Goal: Transaction & Acquisition: Purchase product/service

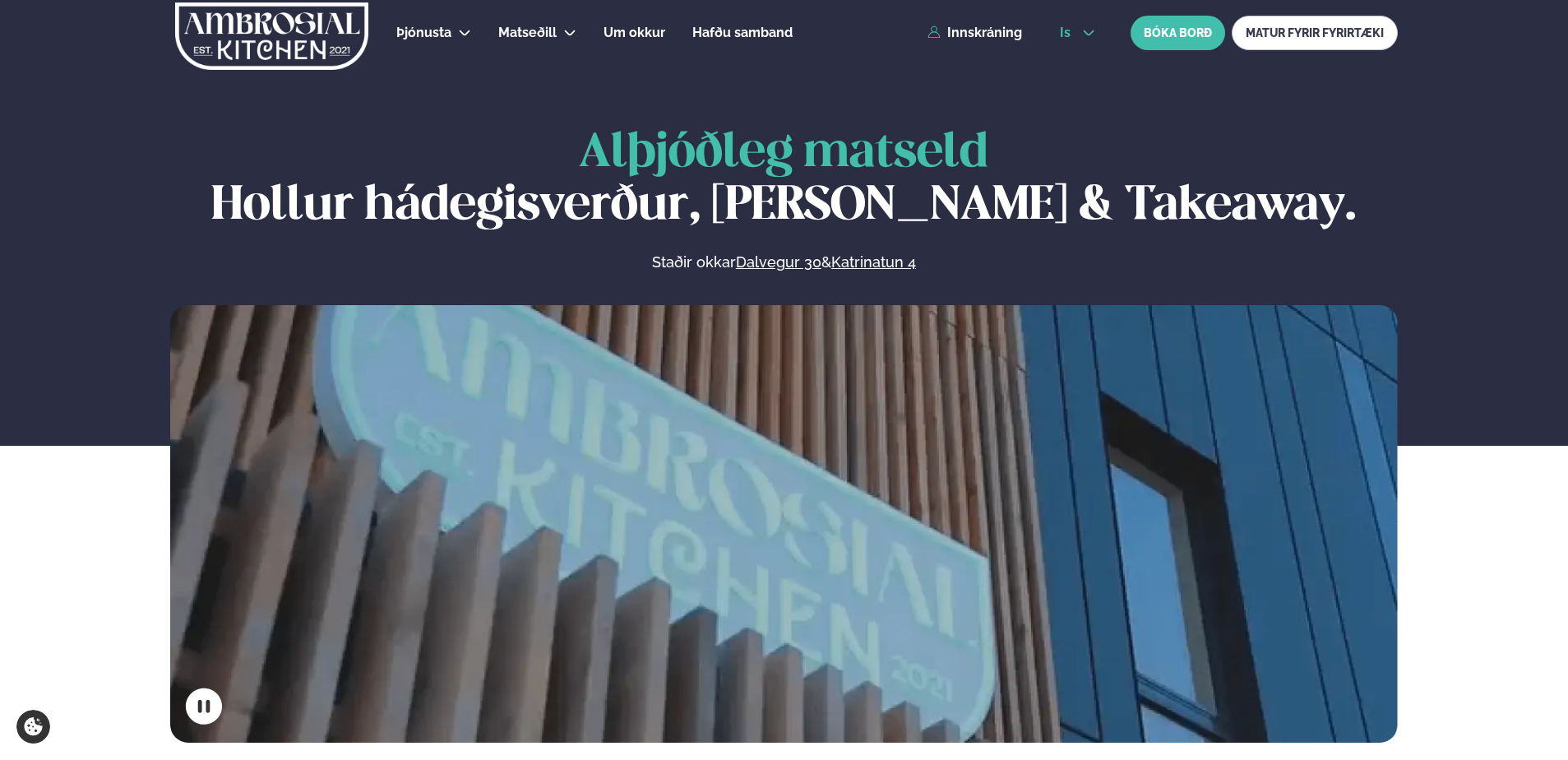
drag, startPoint x: 1084, startPoint y: 18, endPoint x: 1081, endPoint y: 30, distance: 12.4
click at [1082, 25] on div "is en is BÓKA BORÐ MATUR FYRIR FYRIRTÆKI" at bounding box center [1222, 33] width 351 height 34
click at [1080, 32] on button "is" at bounding box center [1077, 33] width 62 height 13
click at [1074, 62] on link "en" at bounding box center [1077, 62] width 62 height 33
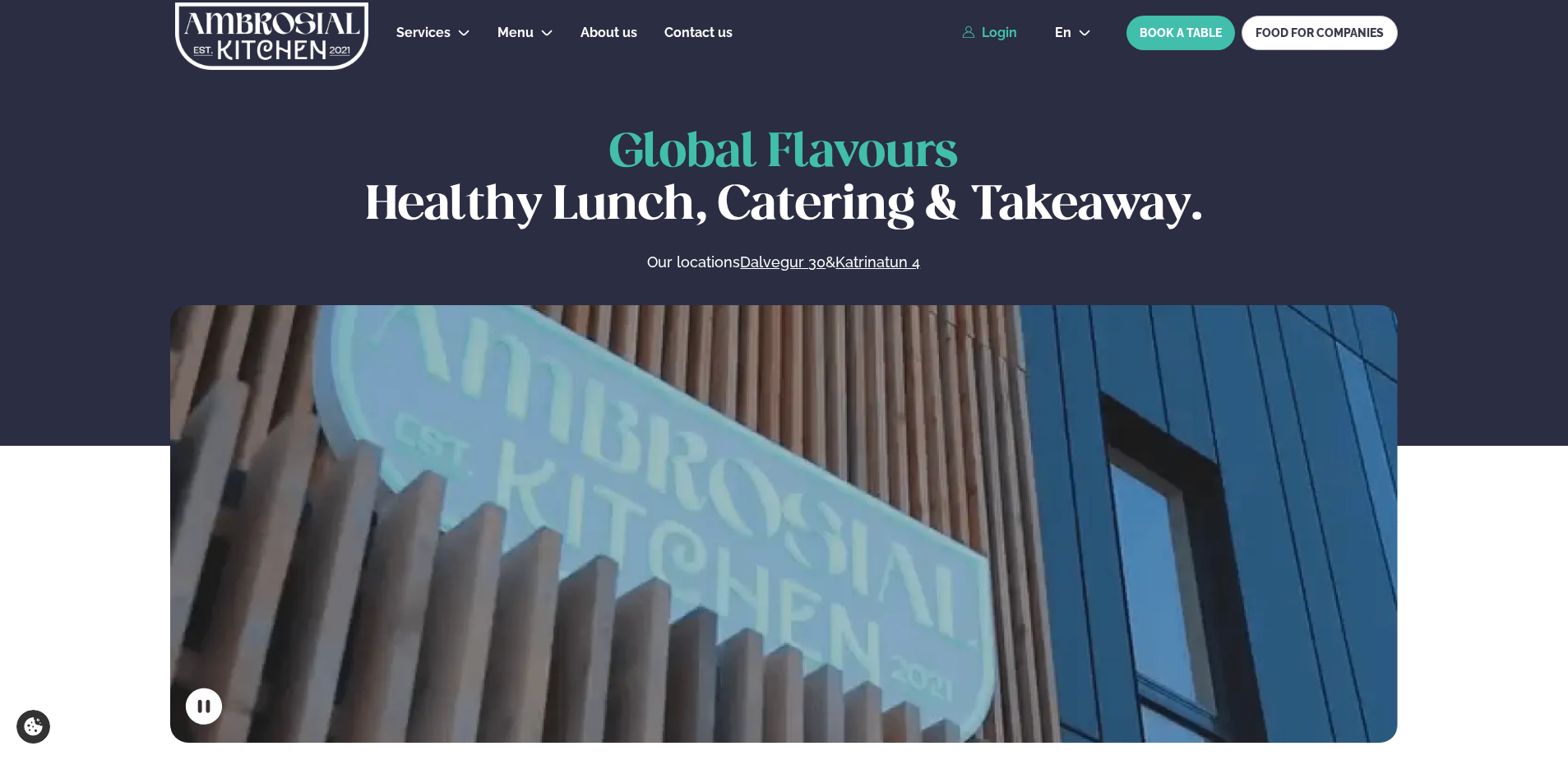
click at [995, 40] on link "Login" at bounding box center [989, 33] width 55 height 15
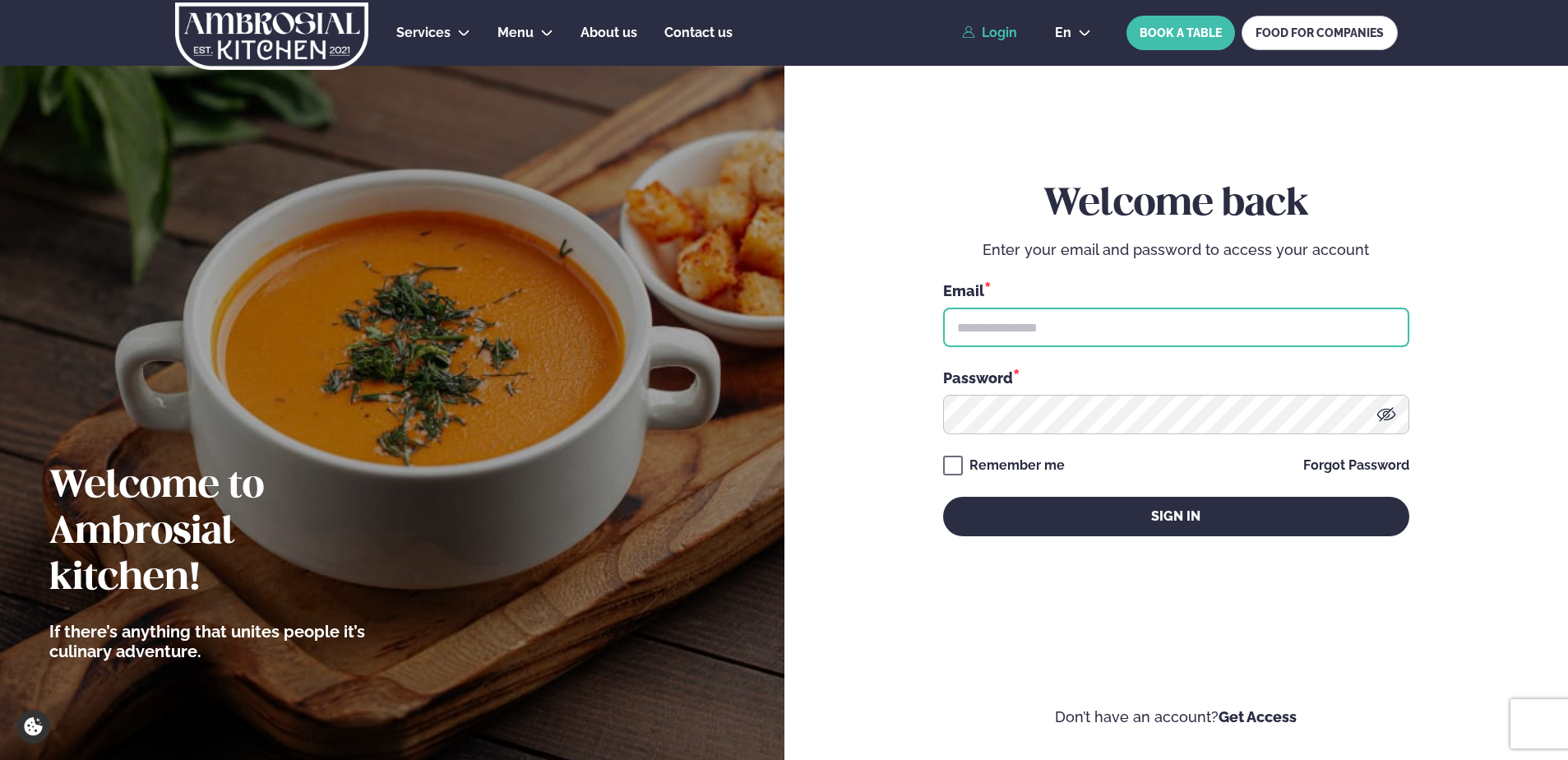
click at [980, 324] on input "text" at bounding box center [1175, 327] width 467 height 40
type input "**********"
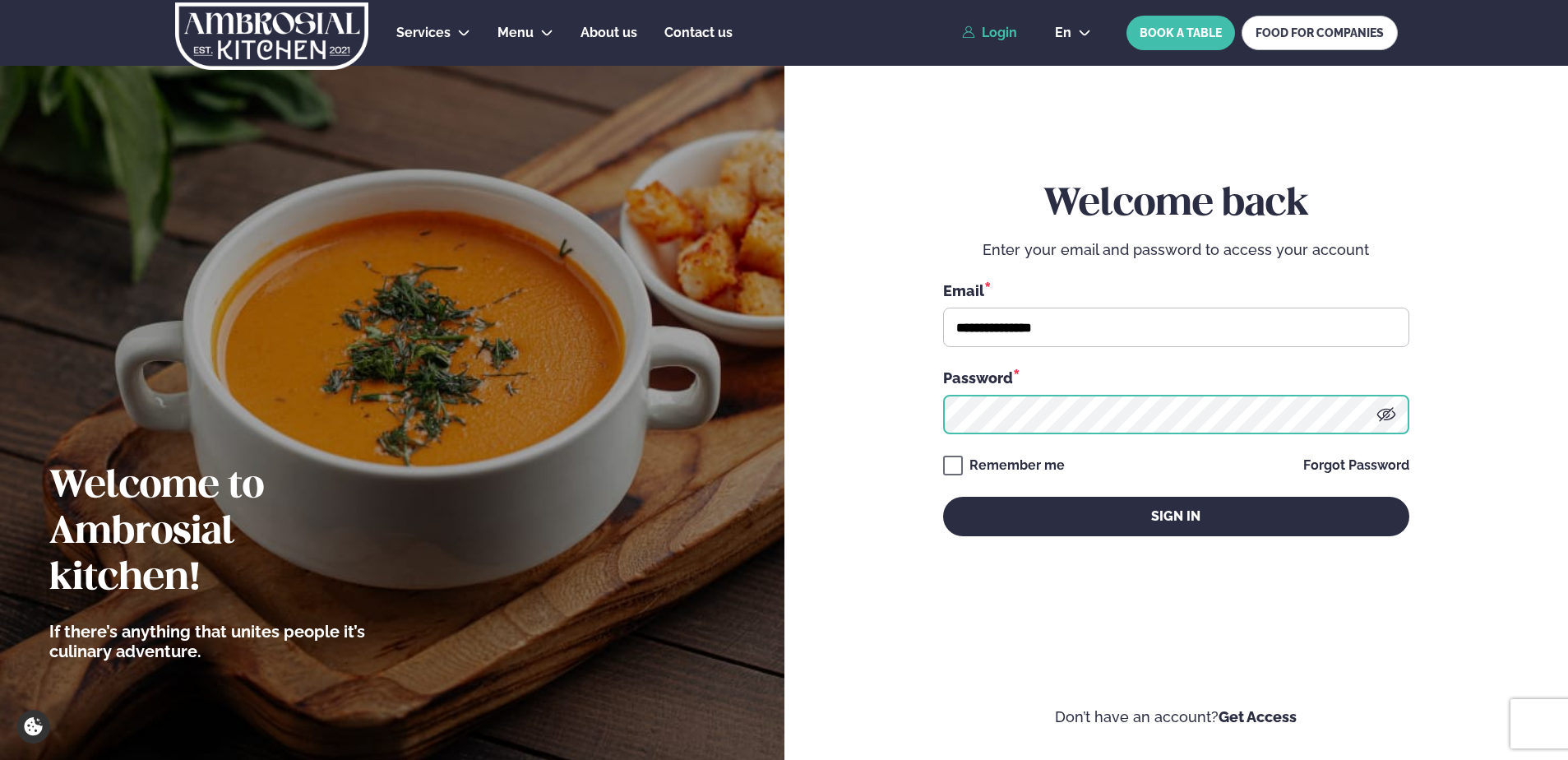
click at [943, 497] on button "Sign in" at bounding box center [1175, 517] width 467 height 40
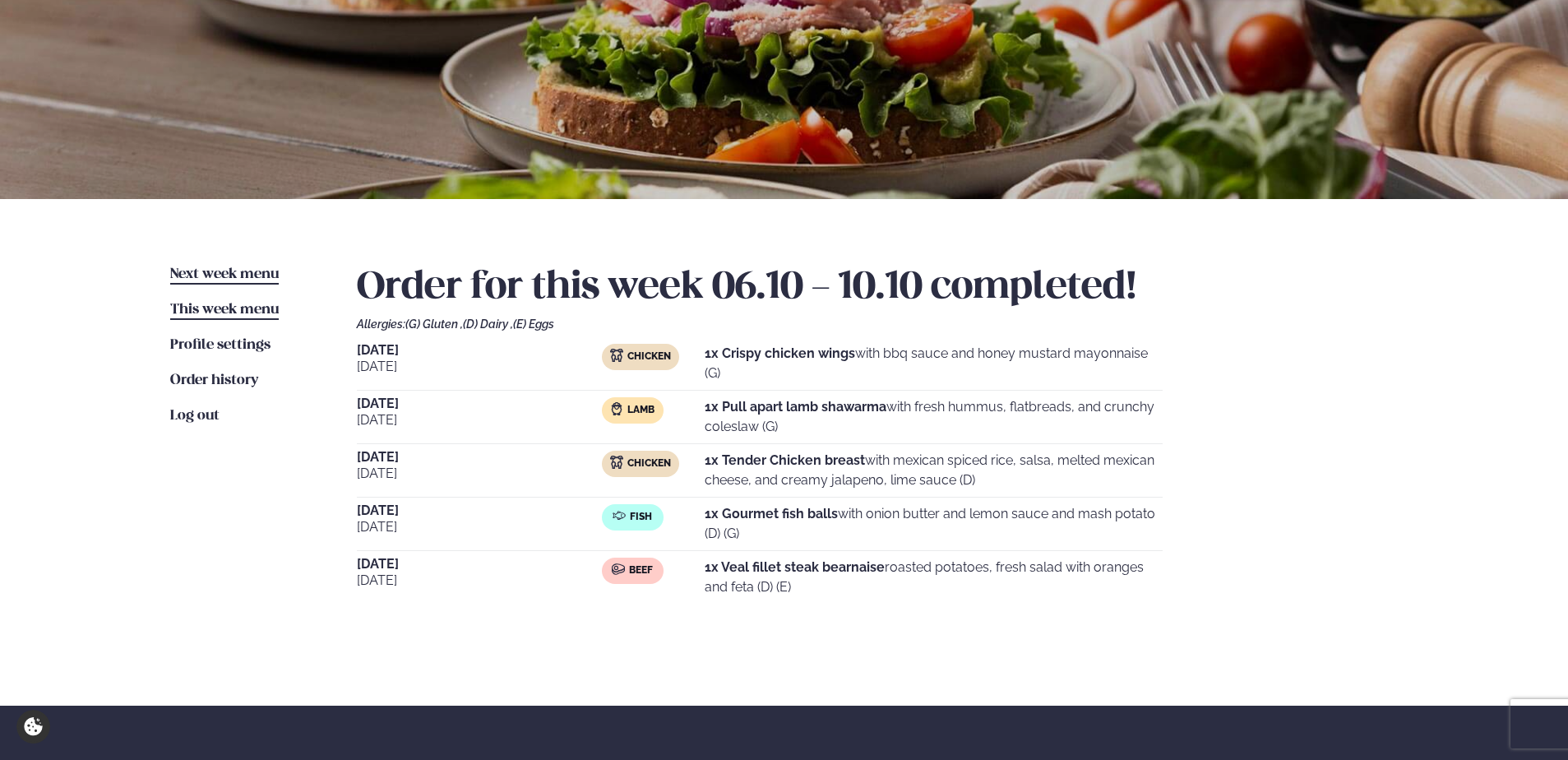
click at [244, 273] on span "Next week menu" at bounding box center [224, 274] width 109 height 14
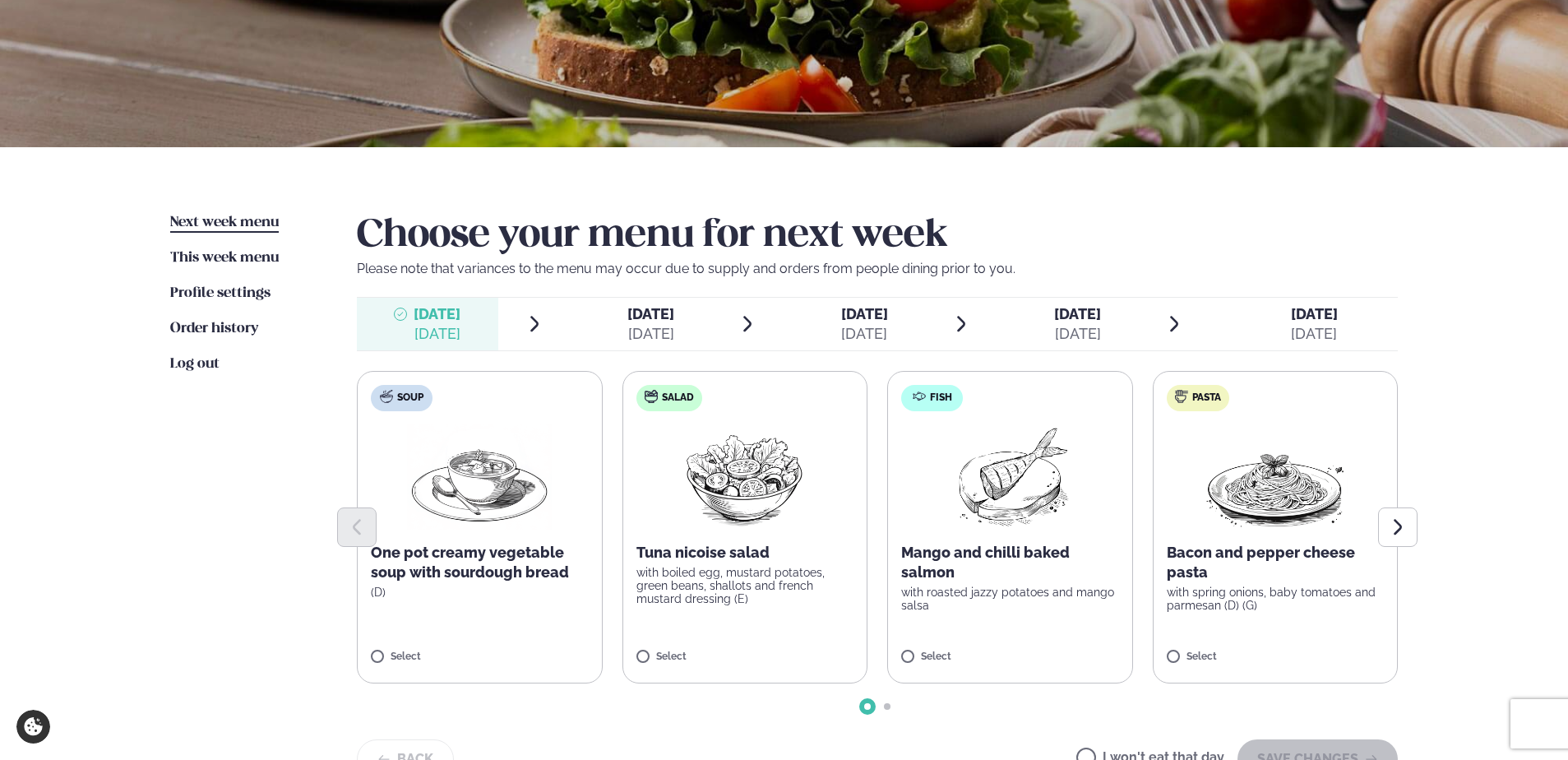
scroll to position [329, 0]
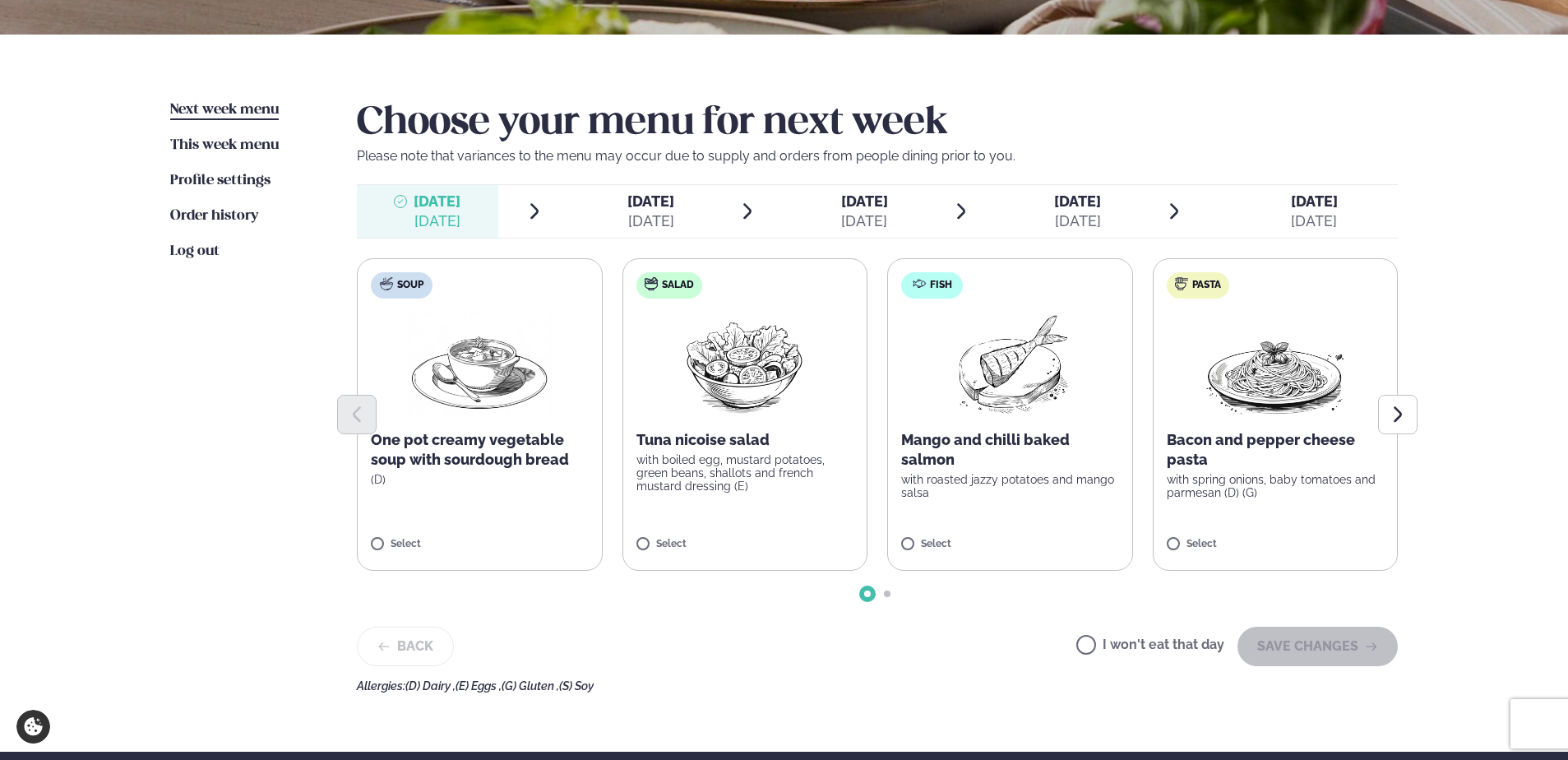
click at [983, 504] on label "Fish Mango and chilli baked salmon with roasted jazzy potatoes and mango salsa …" at bounding box center [1010, 415] width 246 height 312
click at [908, 546] on div "1" at bounding box center [1010, 536] width 218 height 33
click at [917, 548] on div "1" at bounding box center [1010, 536] width 218 height 33
click at [1264, 637] on button "SAVE CHANGES" at bounding box center [1317, 646] width 160 height 40
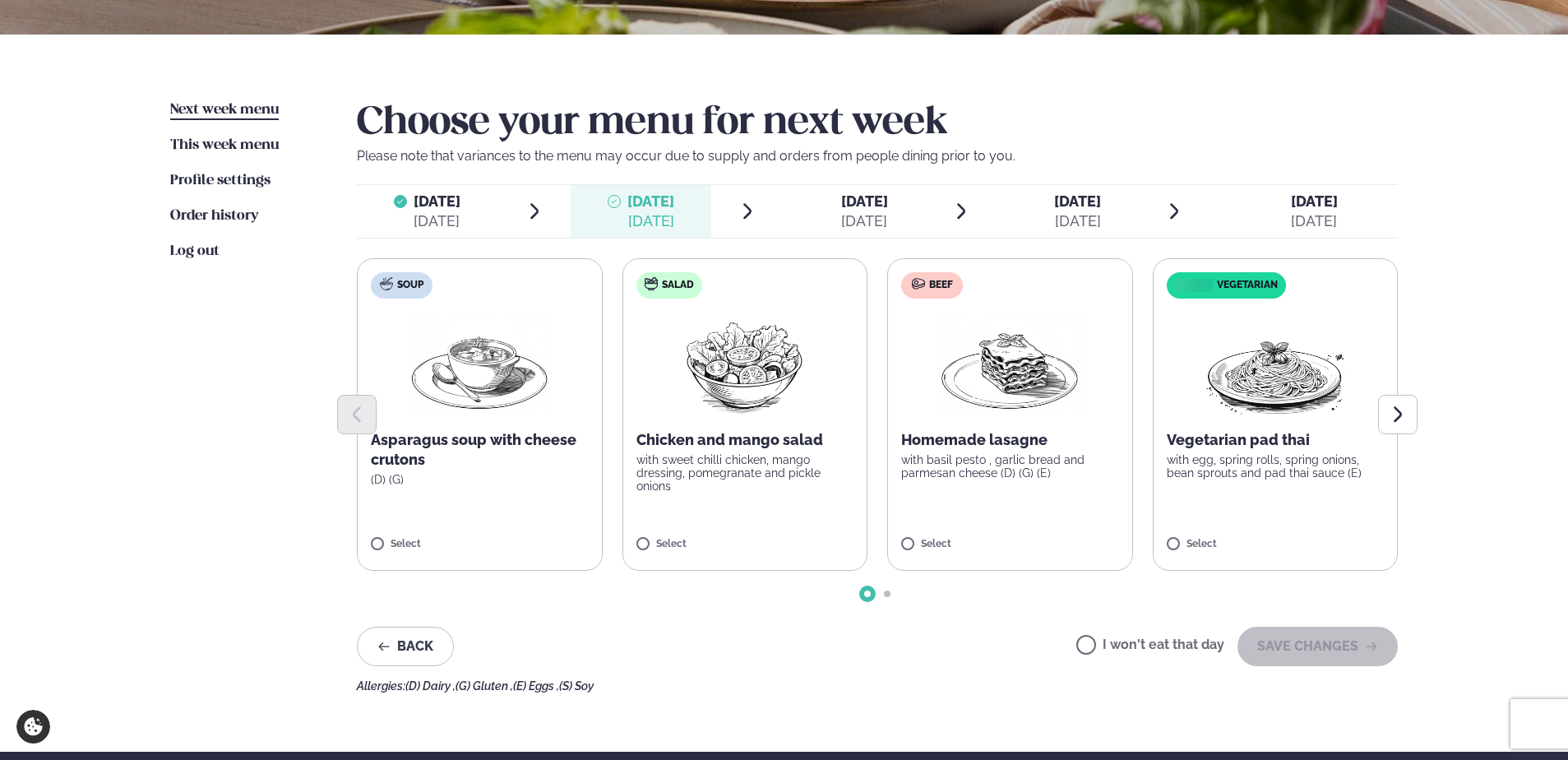
click at [950, 475] on p "with basil pesto , garlic bread and parmesan cheese (D) (G) (E)" at bounding box center [1010, 467] width 218 height 27
click at [1300, 642] on button "SAVE CHANGES" at bounding box center [1317, 646] width 160 height 40
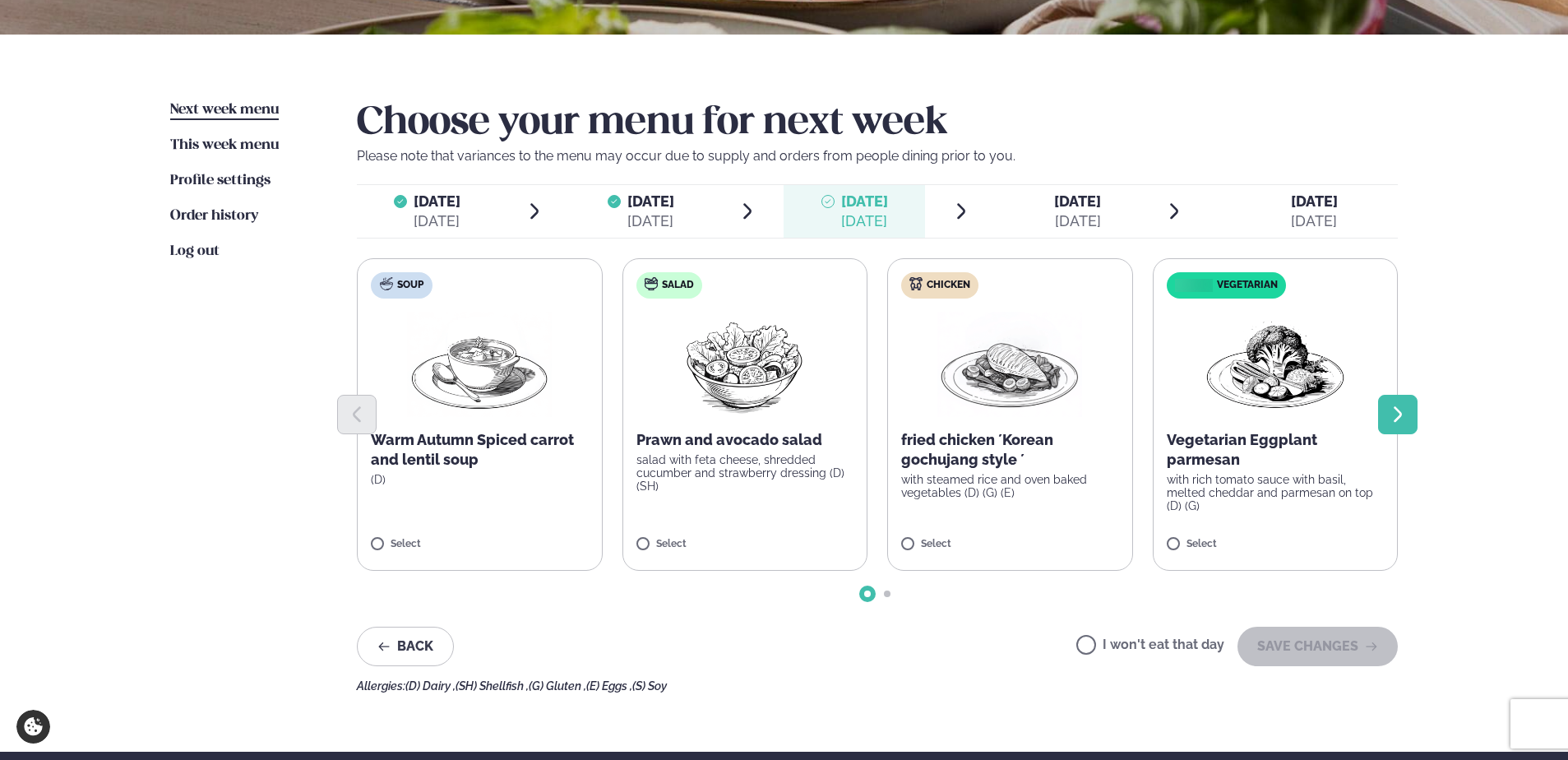
click at [1404, 414] on icon "Next slide" at bounding box center [1398, 414] width 20 height 20
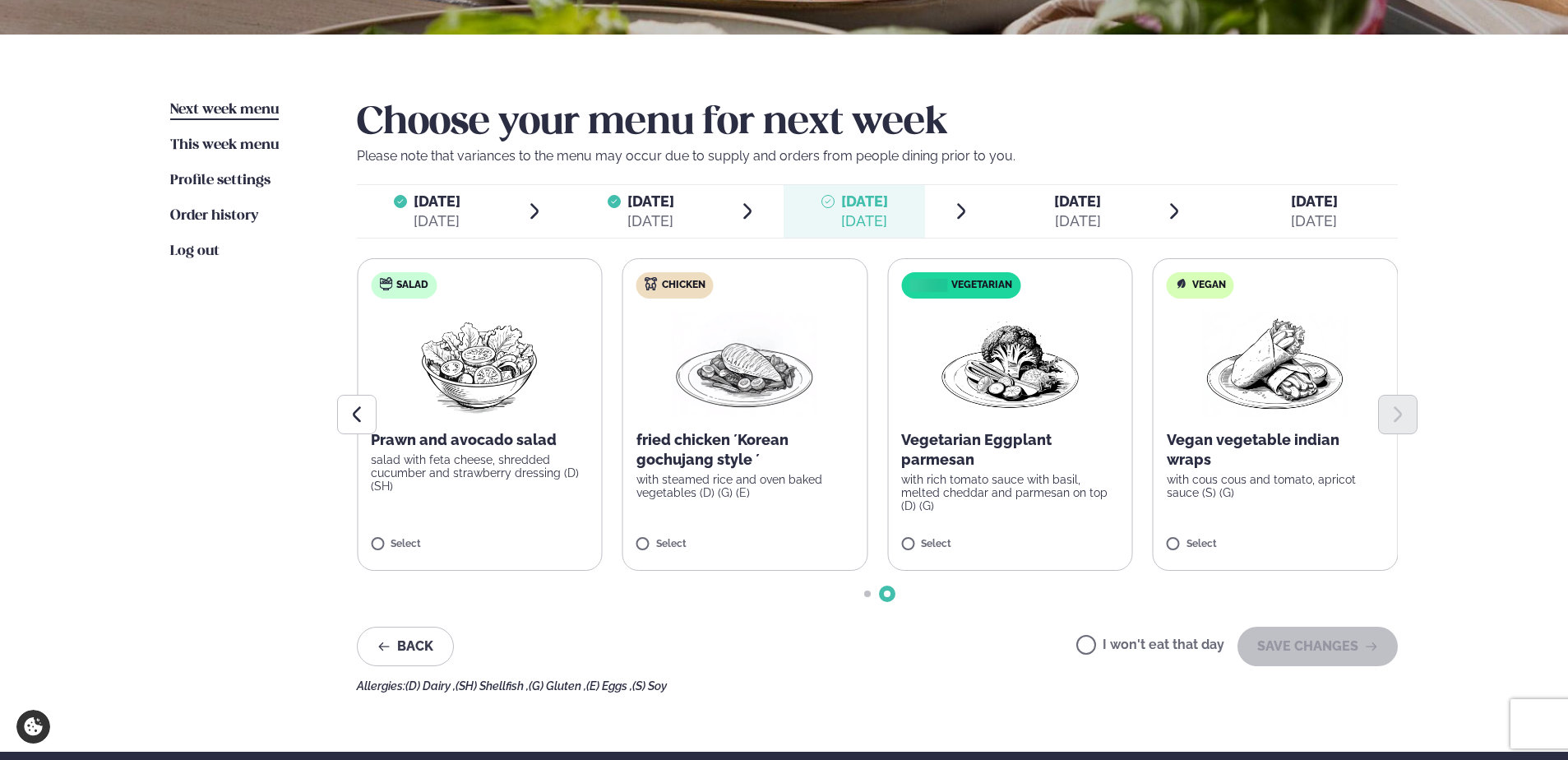
click at [755, 544] on div "Select" at bounding box center [745, 545] width 218 height 14
click at [1237, 473] on p "with cous cous and tomato, apricot sauce (S) (G)" at bounding box center [1276, 486] width 218 height 27
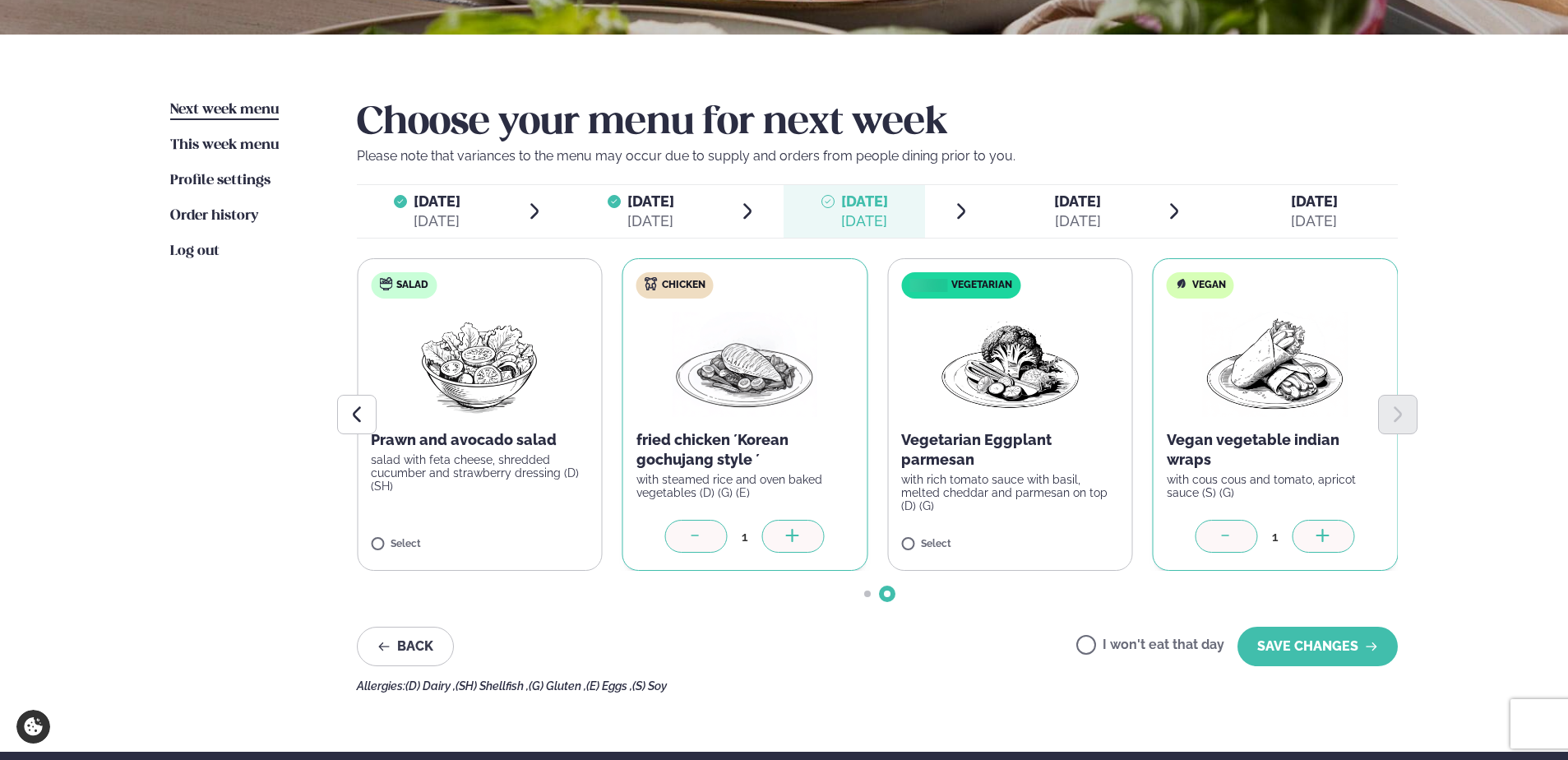
click at [686, 538] on div at bounding box center [696, 536] width 62 height 33
click at [1325, 641] on button "SAVE CHANGES" at bounding box center [1317, 646] width 160 height 40
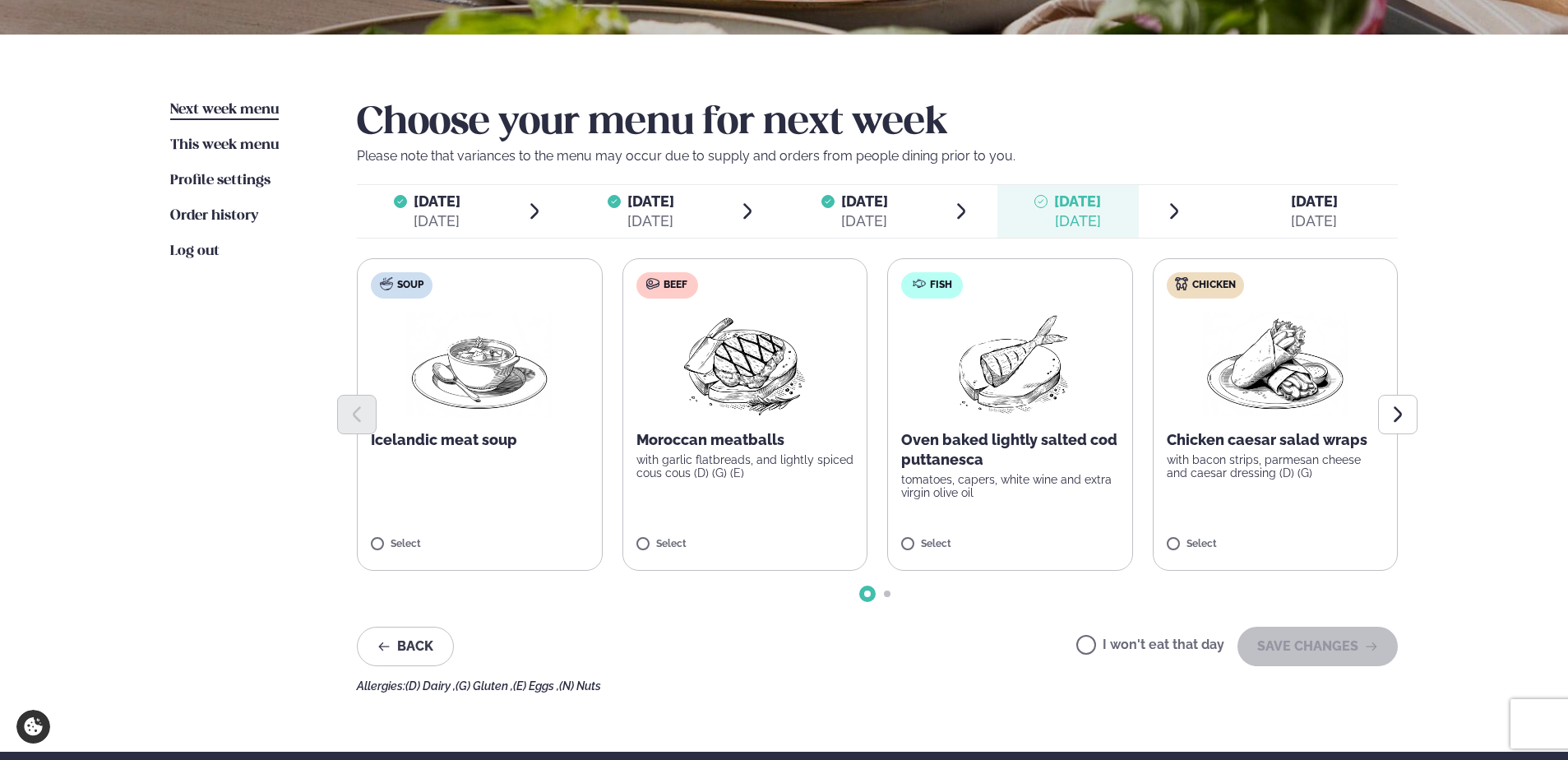
click at [923, 486] on p "tomatoes, capers, white wine and extra virgin olive oil" at bounding box center [1010, 486] width 218 height 27
click at [1270, 641] on button "SAVE CHANGES" at bounding box center [1317, 646] width 160 height 40
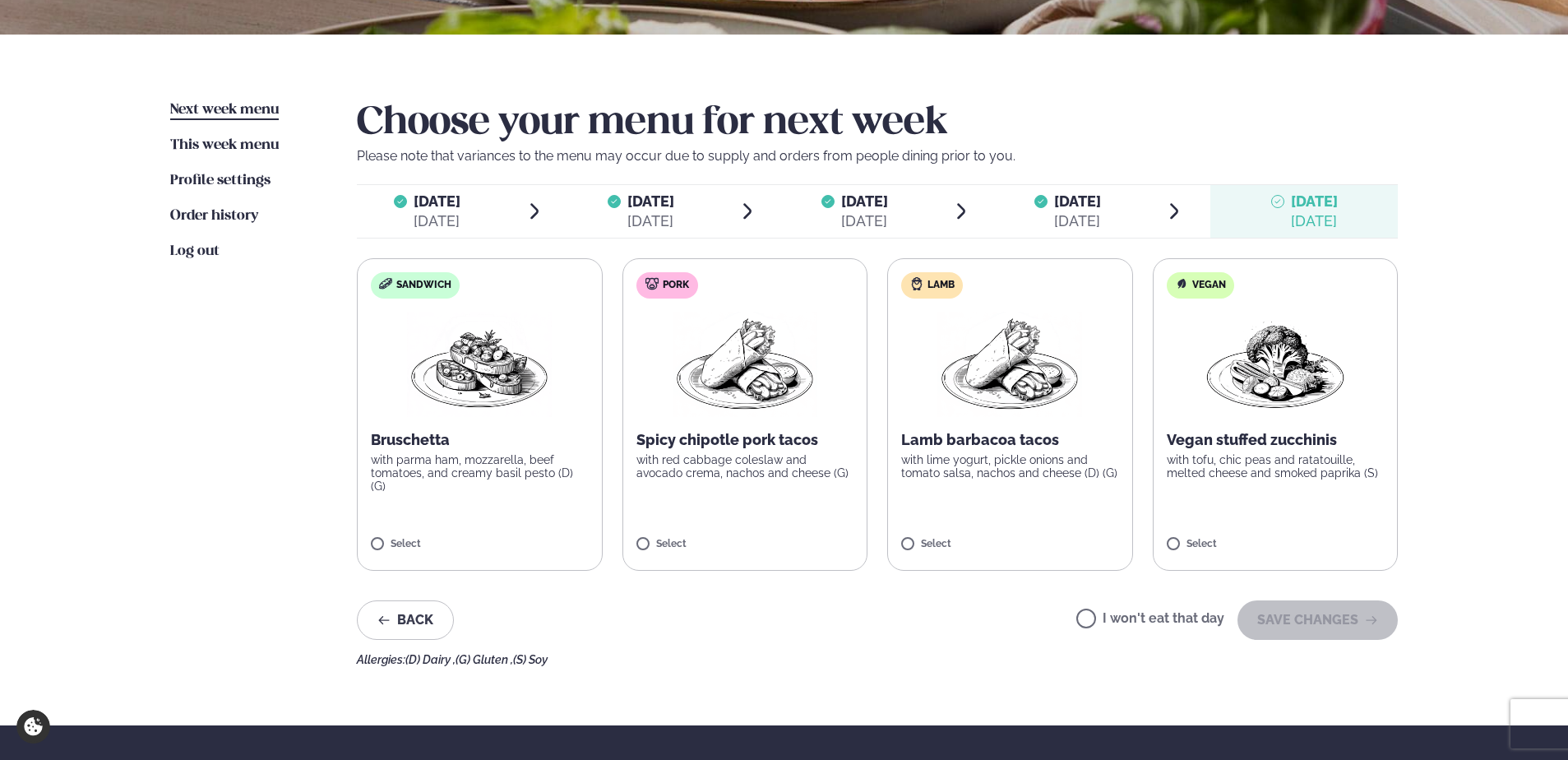
click at [997, 464] on p "with lime yogurt, pickle onions and tomato salsa, nachos and cheese (D) (G)" at bounding box center [1010, 467] width 218 height 27
click at [1281, 624] on button "SAVE CHANGES" at bounding box center [1317, 620] width 160 height 40
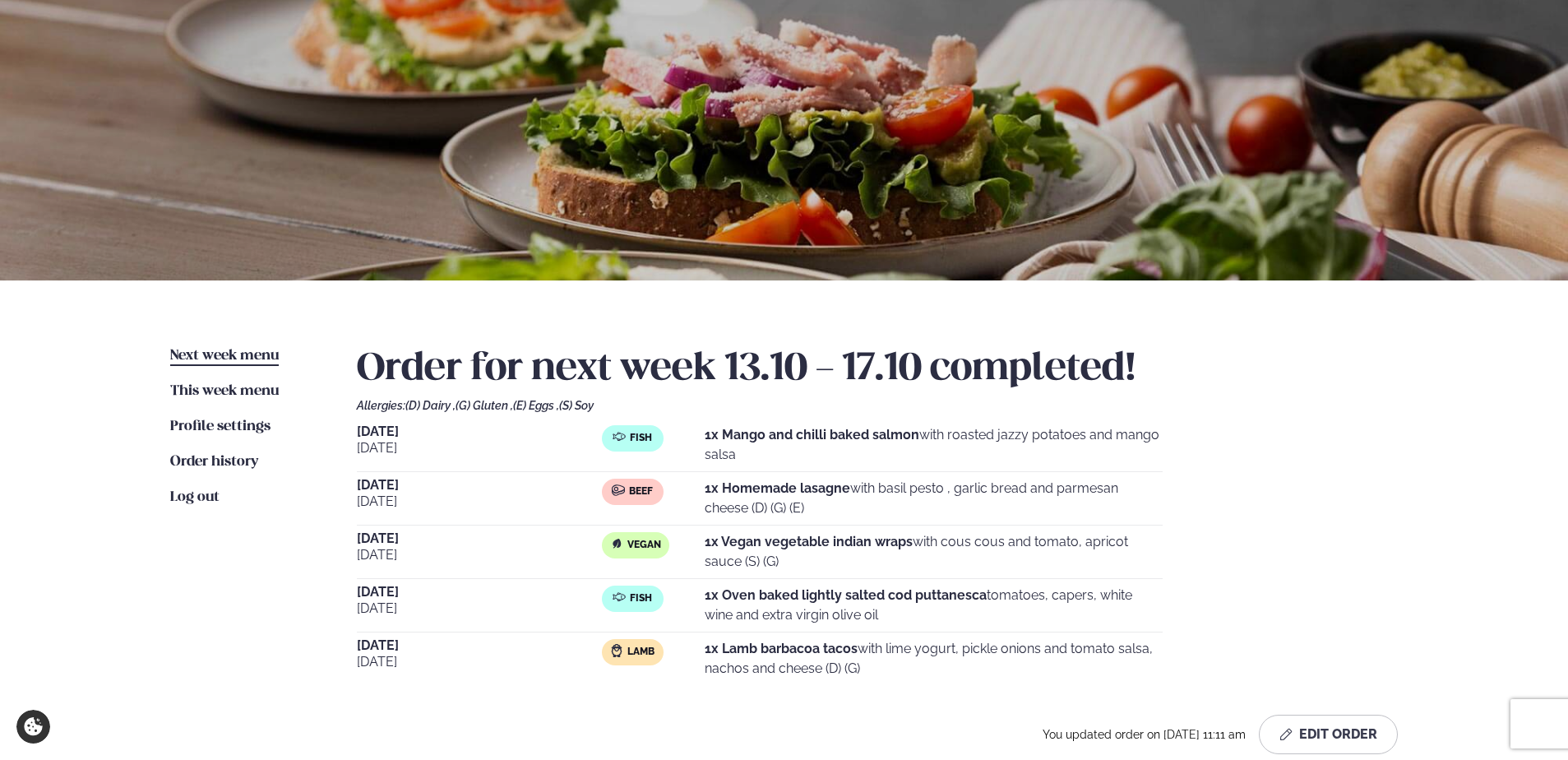
scroll to position [82, 0]
